Goal: Use online tool/utility: Utilize a website feature to perform a specific function

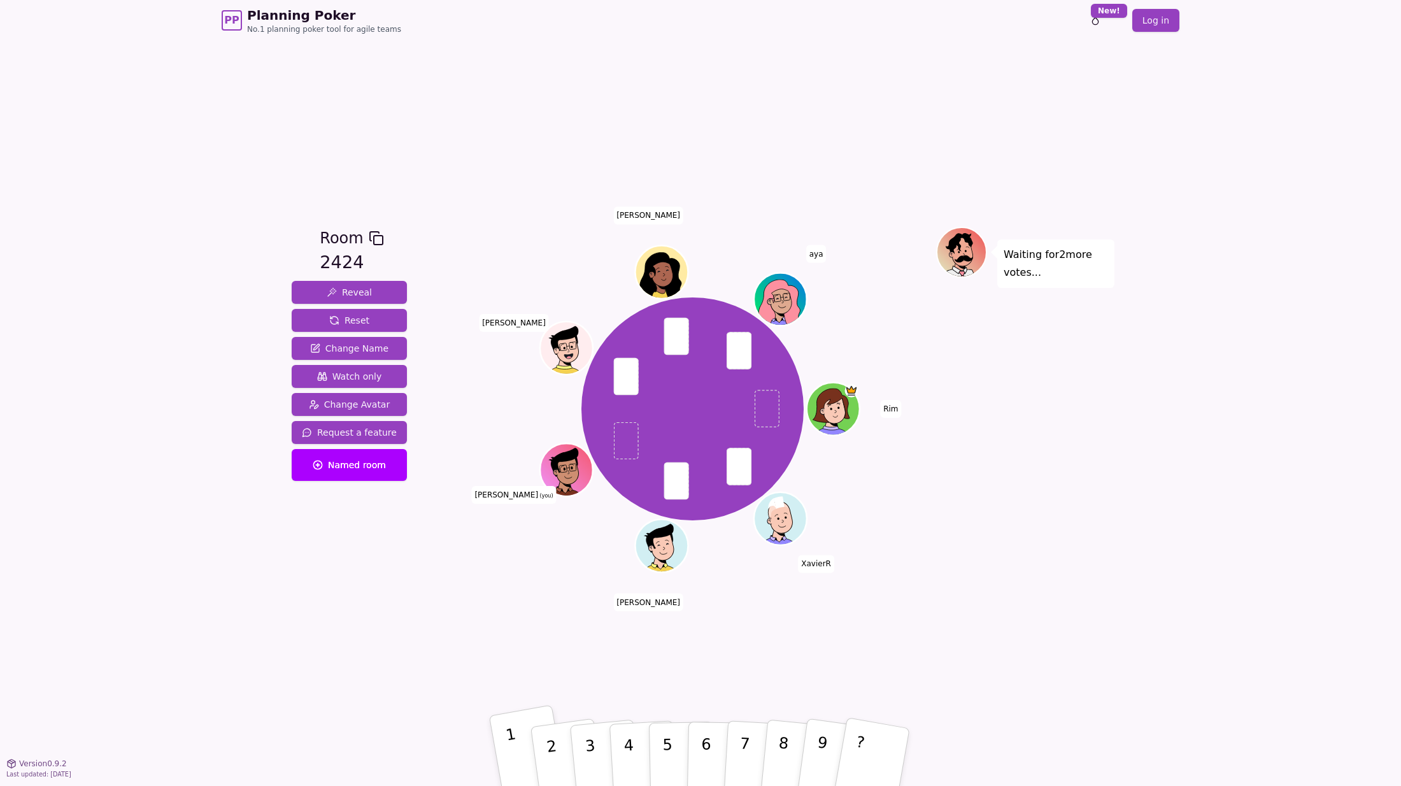
click at [515, 744] on p "1" at bounding box center [515, 759] width 22 height 69
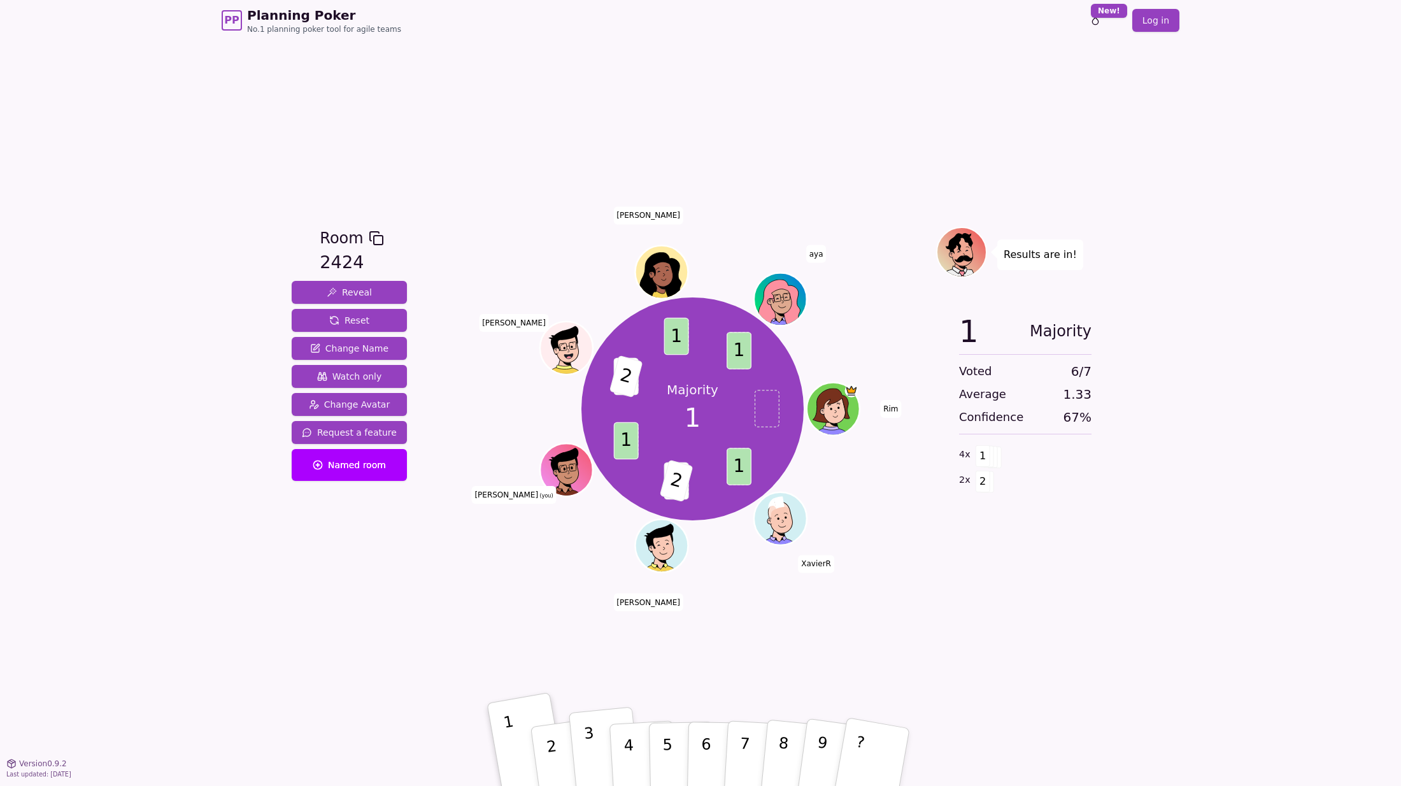
click at [590, 734] on p "3" at bounding box center [591, 758] width 17 height 69
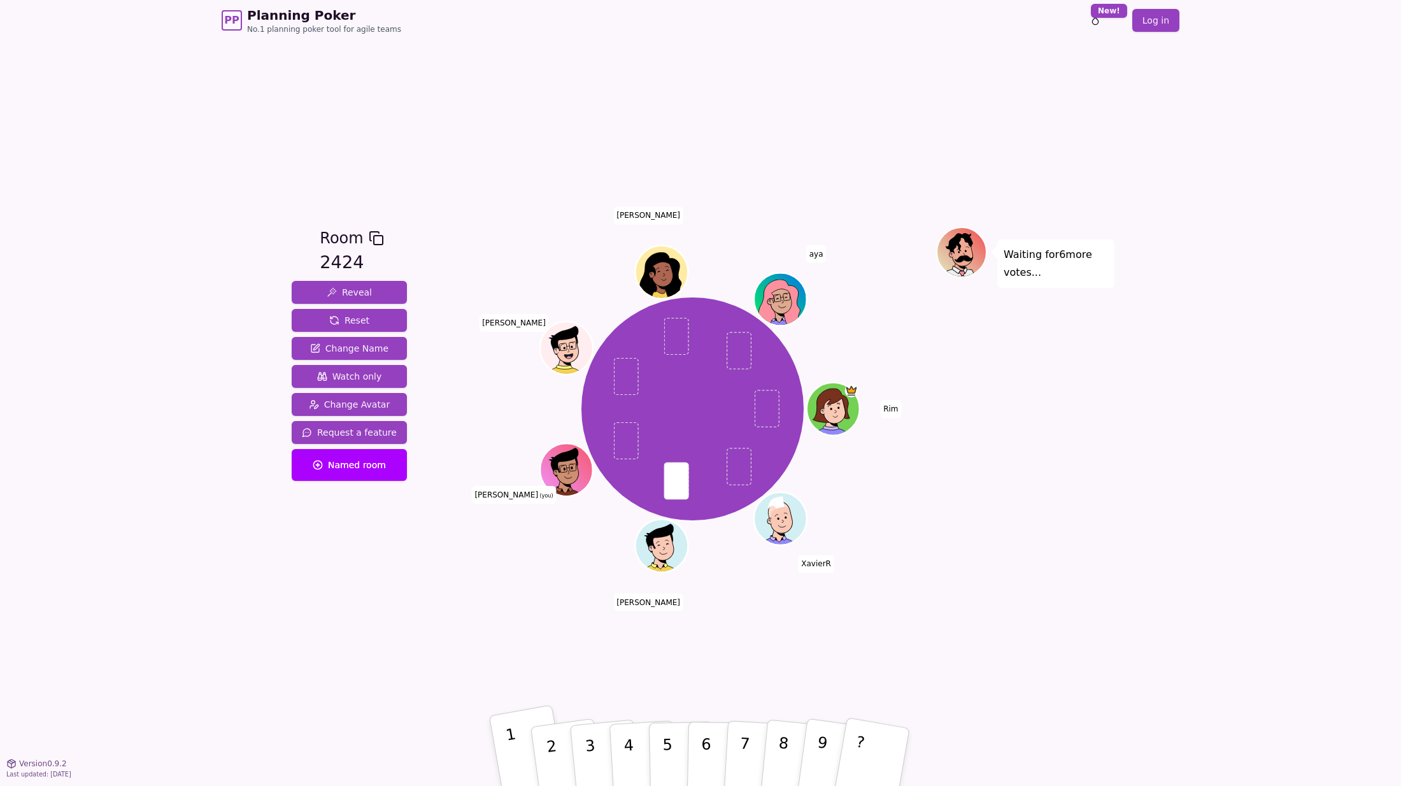
click at [526, 737] on button "1" at bounding box center [529, 756] width 80 height 105
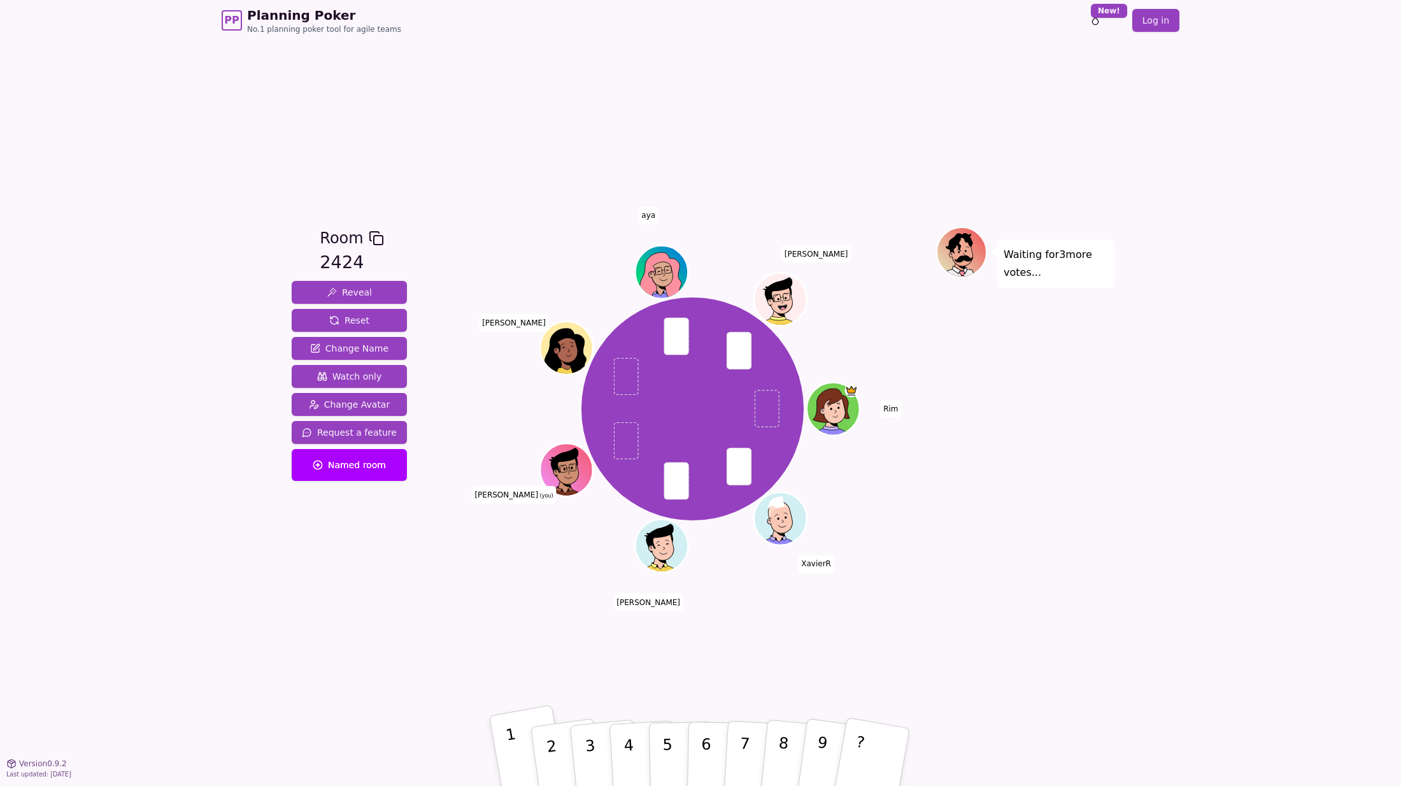
click at [511, 747] on p "1" at bounding box center [515, 759] width 22 height 69
click at [564, 746] on button "2" at bounding box center [567, 757] width 76 height 103
drag, startPoint x: 559, startPoint y: 755, endPoint x: 557, endPoint y: 748, distance: 8.1
click at [557, 748] on button "2" at bounding box center [567, 757] width 76 height 103
click at [597, 748] on button "3" at bounding box center [605, 757] width 73 height 101
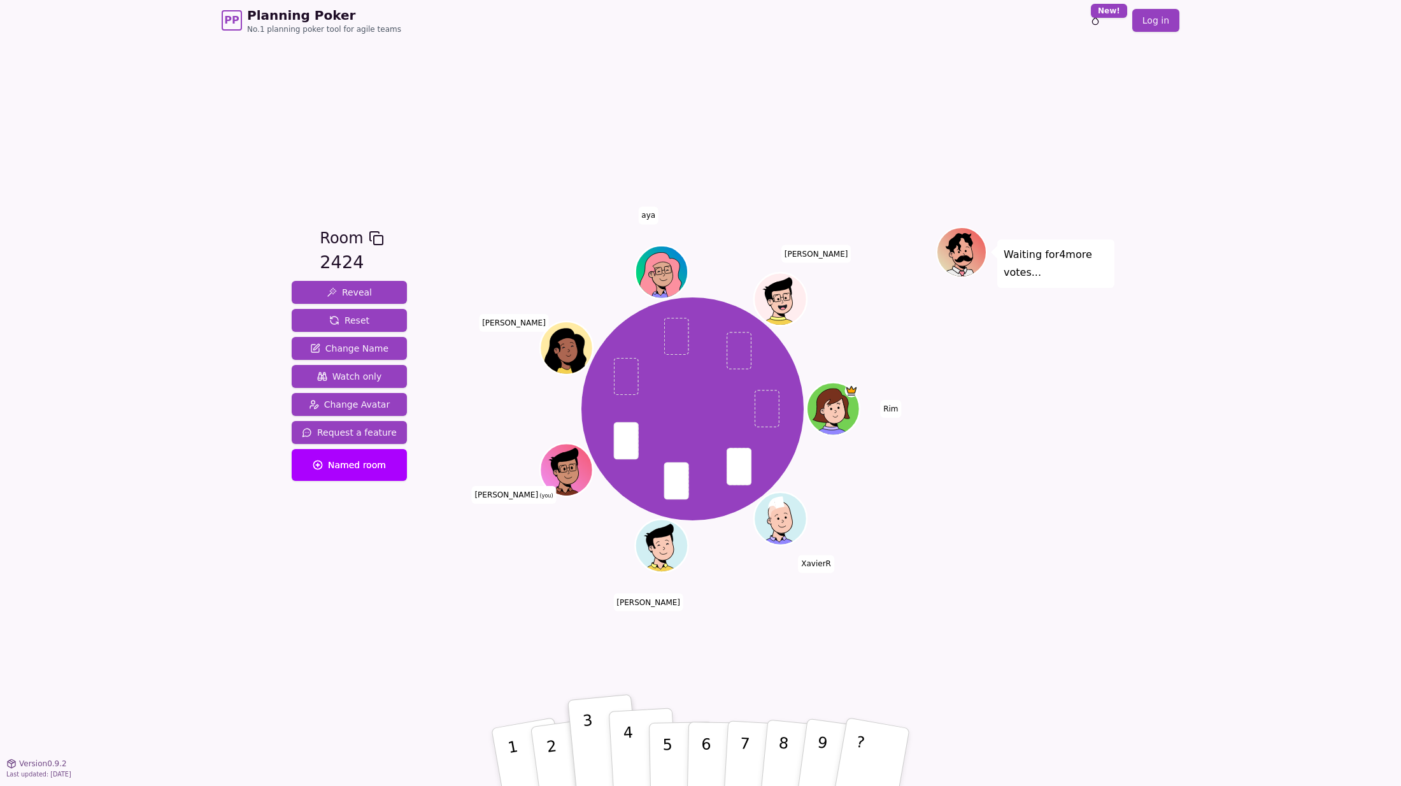
click at [624, 744] on p "4" at bounding box center [630, 757] width 14 height 69
click at [595, 744] on button "3" at bounding box center [605, 757] width 73 height 101
click at [637, 748] on button "4" at bounding box center [643, 756] width 69 height 99
click at [596, 740] on button "3" at bounding box center [605, 757] width 73 height 101
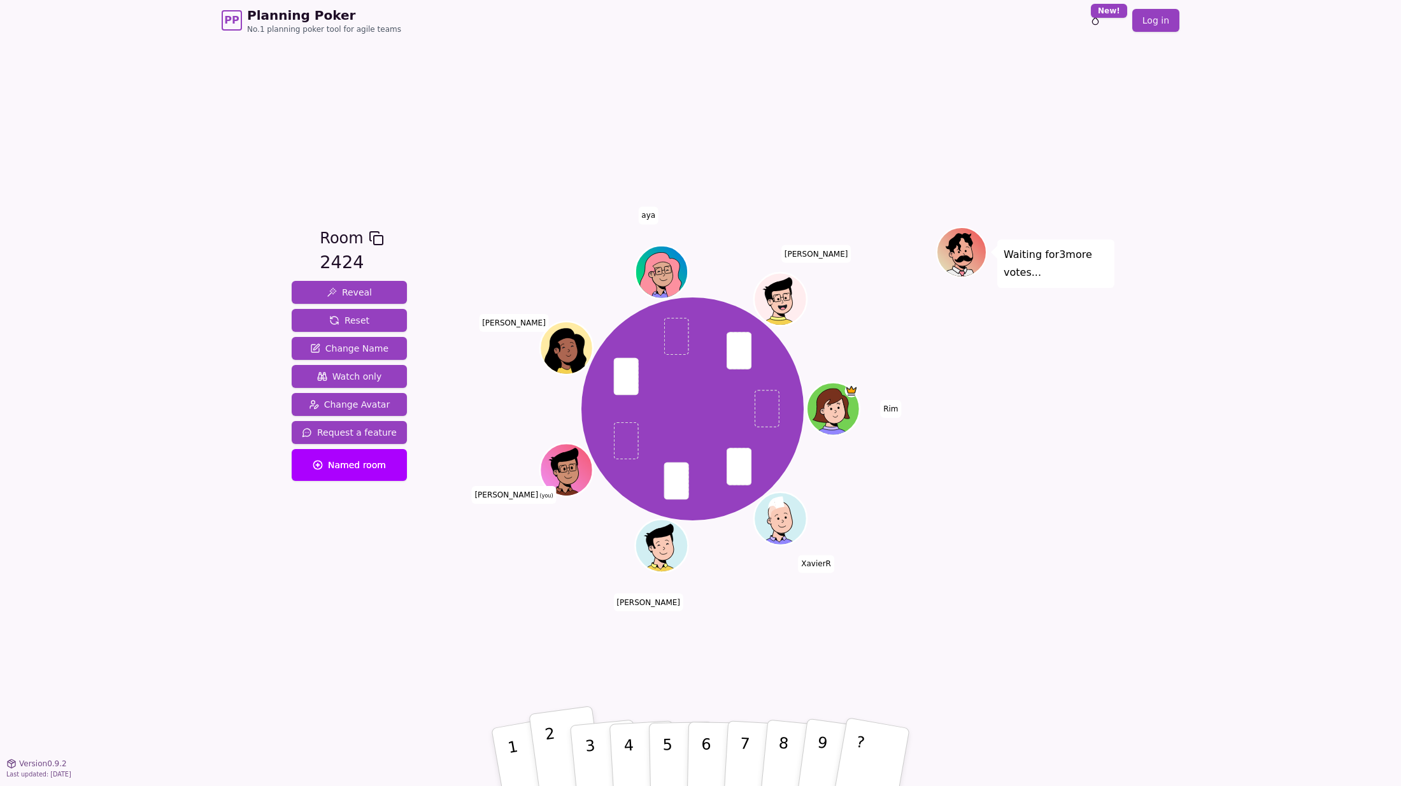
click at [569, 755] on button "2" at bounding box center [567, 757] width 76 height 103
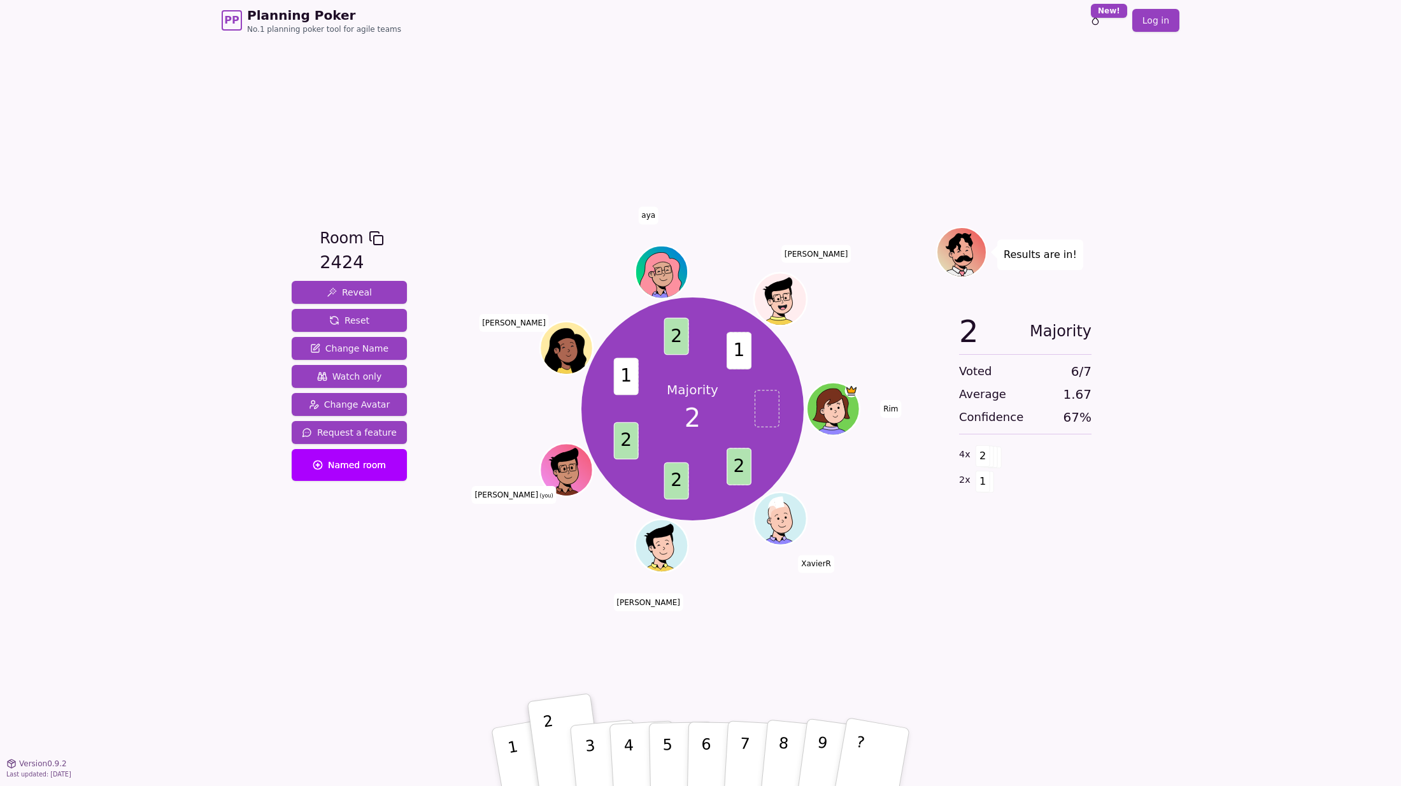
click at [159, 530] on div "PP Planning Poker No.1 planning poker tool for agile teams Toggle theme New! Lo…" at bounding box center [700, 393] width 1401 height 786
